Goal: Task Accomplishment & Management: Manage account settings

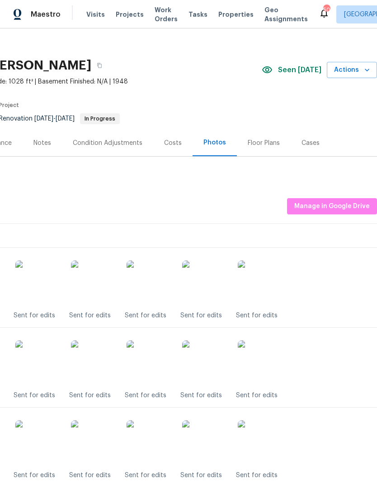
scroll to position [8, 134]
click at [353, 68] on span "Actions" at bounding box center [352, 69] width 36 height 11
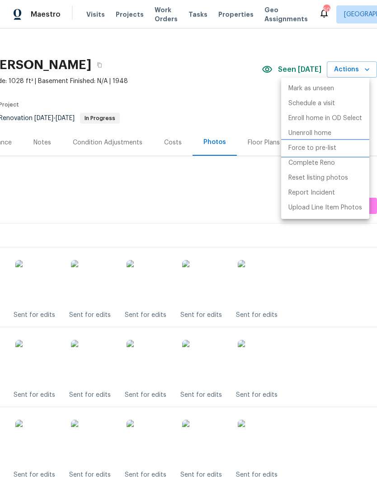
click at [322, 147] on p "Force to pre-list" at bounding box center [312, 148] width 48 height 9
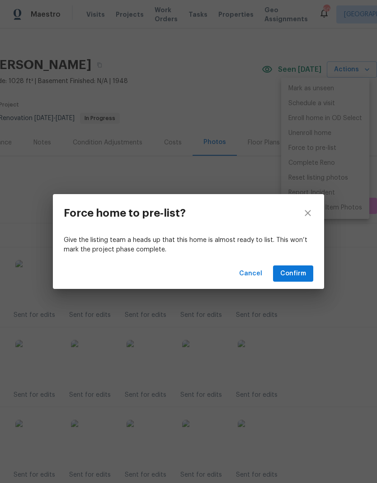
click at [293, 275] on span "Confirm" at bounding box center [293, 273] width 26 height 11
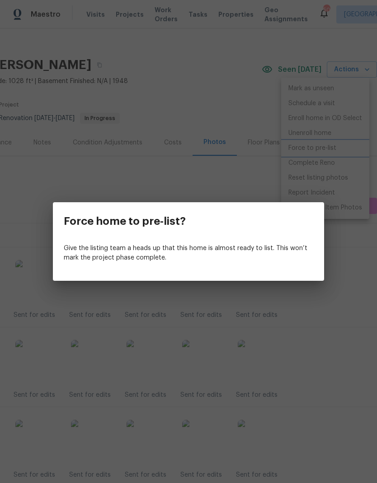
click at [171, 180] on div "Force home to pre-list? Give the listing team a heads up that this home is almo…" at bounding box center [188, 241] width 377 height 483
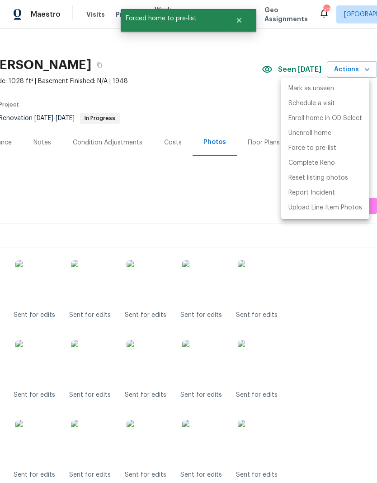
click at [126, 187] on div at bounding box center [188, 241] width 377 height 483
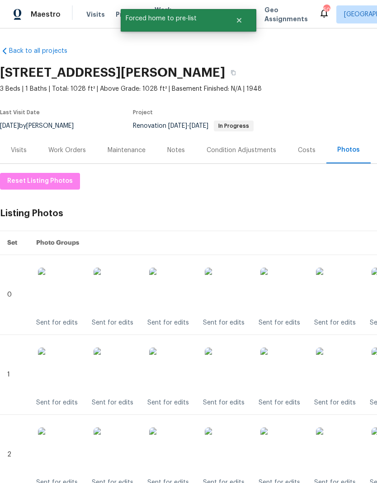
scroll to position [0, 0]
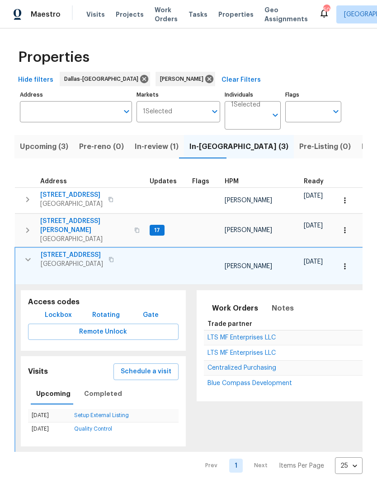
click at [29, 225] on icon "button" at bounding box center [27, 230] width 11 height 11
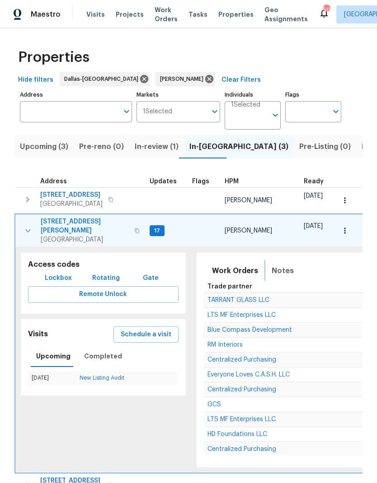
click at [272, 265] on span "Notes" at bounding box center [282, 271] width 22 height 13
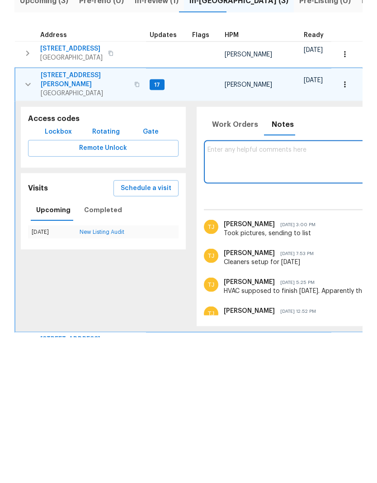
paste textarea "Debris- All interior/exterior debris, and personal items have been removed. (Do…"
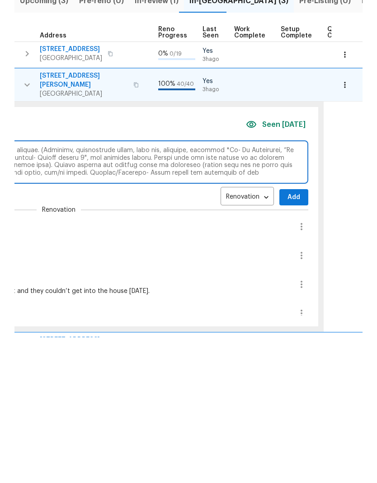
scroll to position [0, 396]
type textarea "Debris- All interior/exterior debris, and personal items have been removed. (Do…"
click at [285, 338] on span "Add" at bounding box center [292, 343] width 14 height 11
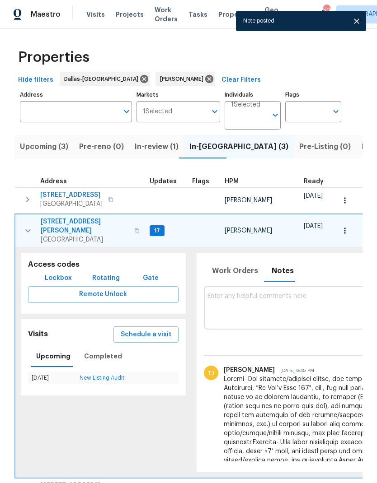
scroll to position [7, 0]
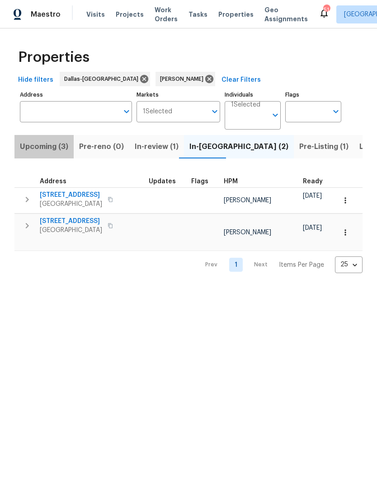
click at [52, 144] on span "Upcoming (3)" at bounding box center [44, 146] width 48 height 13
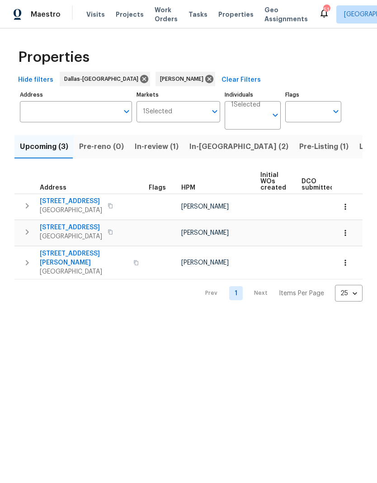
click at [203, 145] on span "In-reno (2)" at bounding box center [238, 146] width 99 height 13
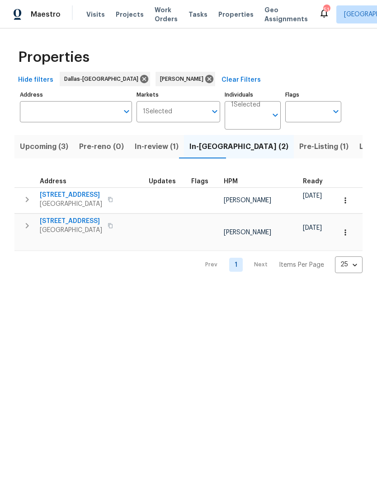
click at [160, 145] on span "In-review (1)" at bounding box center [157, 146] width 44 height 13
